Goal: Task Accomplishment & Management: Use online tool/utility

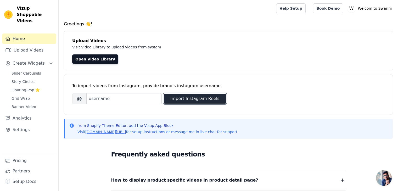
click at [205, 98] on button "Import Instagram Reels" at bounding box center [195, 99] width 62 height 10
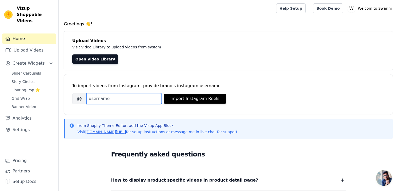
click at [104, 99] on input "Brand's Instagram Username" at bounding box center [123, 98] width 75 height 11
click at [143, 98] on input "swarinifashion" at bounding box center [123, 98] width 75 height 11
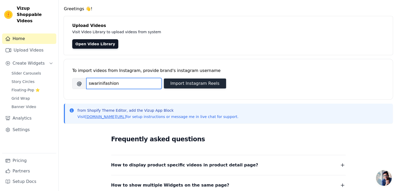
type input "swarinifashion"
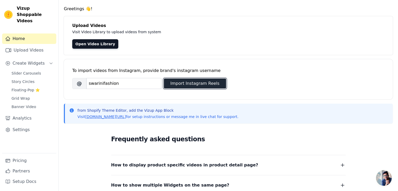
click at [193, 83] on button "Import Instagram Reels" at bounding box center [195, 83] width 62 height 10
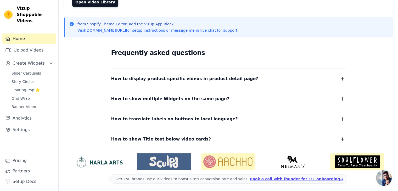
scroll to position [0, 0]
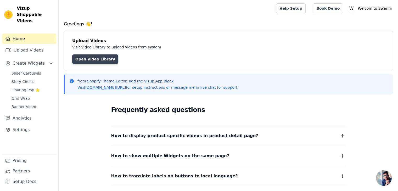
click at [93, 62] on link "Open Video Library" at bounding box center [95, 58] width 46 height 9
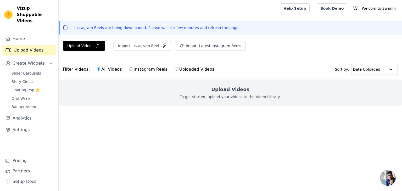
click at [129, 69] on input "Instagram Reels" at bounding box center [130, 68] width 3 height 3
radio input "true"
click at [174, 70] on label "Uploaded Videos" at bounding box center [194, 69] width 40 height 7
click at [175, 70] on input "Uploaded Videos" at bounding box center [176, 68] width 3 height 3
radio input "true"
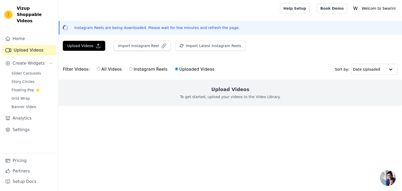
click at [197, 83] on div "Upload Videos To get started, upload your videos to the Video Library." at bounding box center [230, 93] width 343 height 26
click at [154, 70] on label "Instagram Reels" at bounding box center [148, 69] width 39 height 7
click at [132, 70] on input "Instagram Reels" at bounding box center [130, 68] width 3 height 3
radio input "true"
click at [189, 47] on button "Import Latest Instagram Reels" at bounding box center [210, 46] width 71 height 10
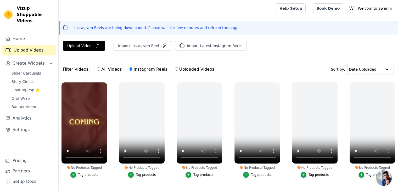
click at [175, 70] on input "Uploaded Videos" at bounding box center [176, 68] width 3 height 3
radio input "true"
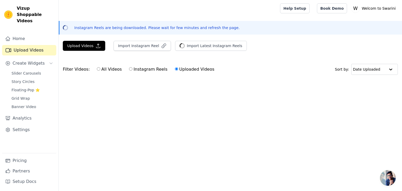
click at [129, 70] on input "Instagram Reels" at bounding box center [130, 68] width 3 height 3
radio input "true"
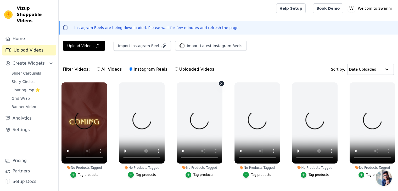
scroll to position [23, 0]
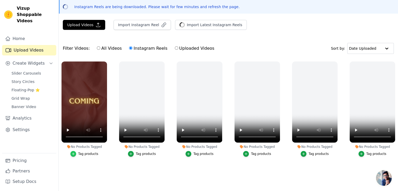
click at [75, 153] on icon "button" at bounding box center [73, 154] width 4 height 4
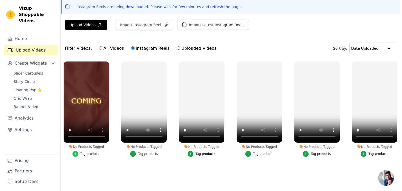
scroll to position [0, 0]
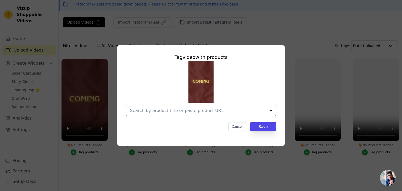
click at [166, 111] on input "No Products Tagged Tag video with products Option undefined, selected. Select i…" at bounding box center [198, 110] width 136 height 5
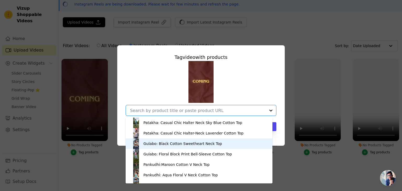
scroll to position [28, 0]
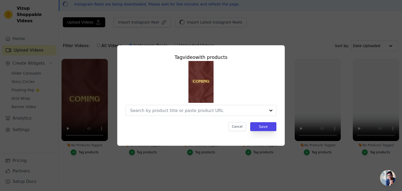
click at [103, 184] on div "Tag video with products Cancel Save" at bounding box center [201, 95] width 402 height 191
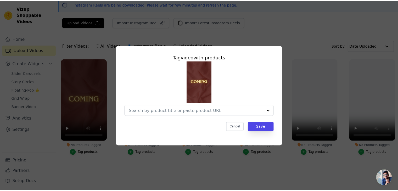
scroll to position [23, 0]
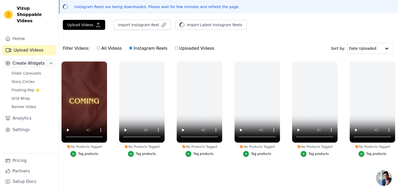
click at [35, 60] on span "Create Widgets" at bounding box center [29, 63] width 32 height 6
click at [40, 60] on span "Create Widgets" at bounding box center [29, 63] width 32 height 6
click at [33, 71] on span "Slider Carousels" at bounding box center [27, 73] width 30 height 5
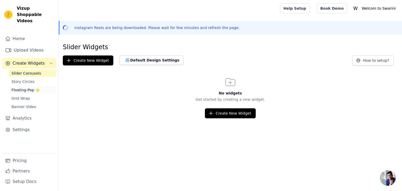
click at [29, 86] on link "Floating-Pop ⭐" at bounding box center [32, 89] width 48 height 7
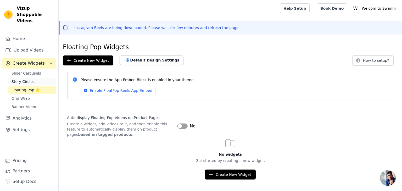
click at [30, 79] on span "Story Circles" at bounding box center [23, 81] width 23 height 5
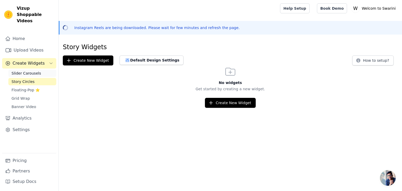
click at [38, 70] on link "Slider Carousels" at bounding box center [32, 73] width 48 height 7
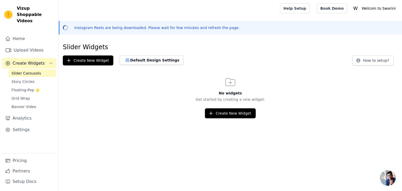
click at [43, 58] on button "Create Widgets" at bounding box center [29, 63] width 54 height 10
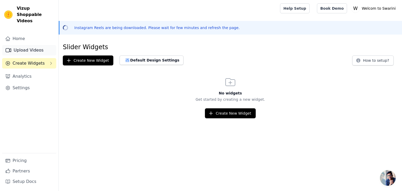
click at [22, 45] on link "Upload Videos" at bounding box center [29, 50] width 54 height 10
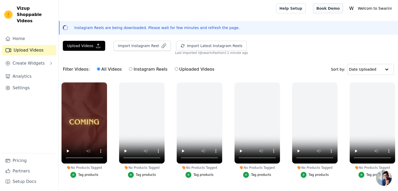
click at [331, 10] on link "Book Demo" at bounding box center [328, 8] width 30 height 10
click at [244, 57] on div "Upload Videos Import Instagram Reel Import Latest Instagram Reels Import Latest…" at bounding box center [228, 120] width 339 height 159
click at [49, 61] on button "Create Widgets" at bounding box center [29, 63] width 54 height 10
click at [32, 71] on span "Slider Carousels" at bounding box center [27, 73] width 30 height 5
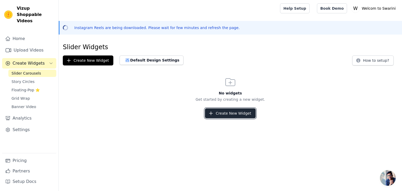
click at [228, 112] on button "Create New Widget" at bounding box center [230, 113] width 50 height 10
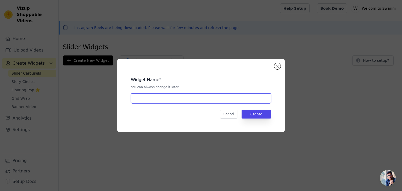
click at [190, 103] on input "text" at bounding box center [201, 98] width 140 height 10
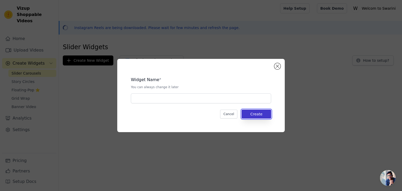
click at [262, 115] on button "Create" at bounding box center [256, 114] width 30 height 9
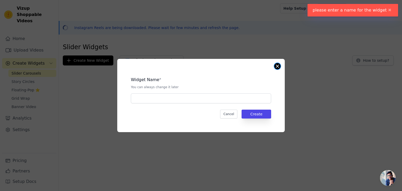
click at [279, 66] on button "Close modal" at bounding box center [277, 66] width 6 height 6
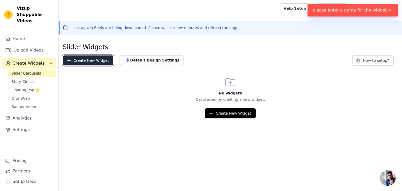
click at [102, 57] on button "Create New Widget" at bounding box center [88, 60] width 50 height 10
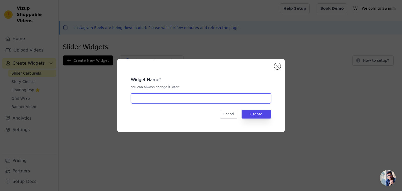
click at [177, 101] on input "text" at bounding box center [201, 98] width 140 height 10
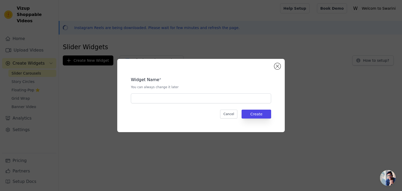
click at [274, 68] on div "Widget Name * You can always change it later Cancel Create" at bounding box center [201, 95] width 151 height 57
click at [279, 67] on button "Close modal" at bounding box center [277, 66] width 6 height 6
